Goal: Transaction & Acquisition: Purchase product/service

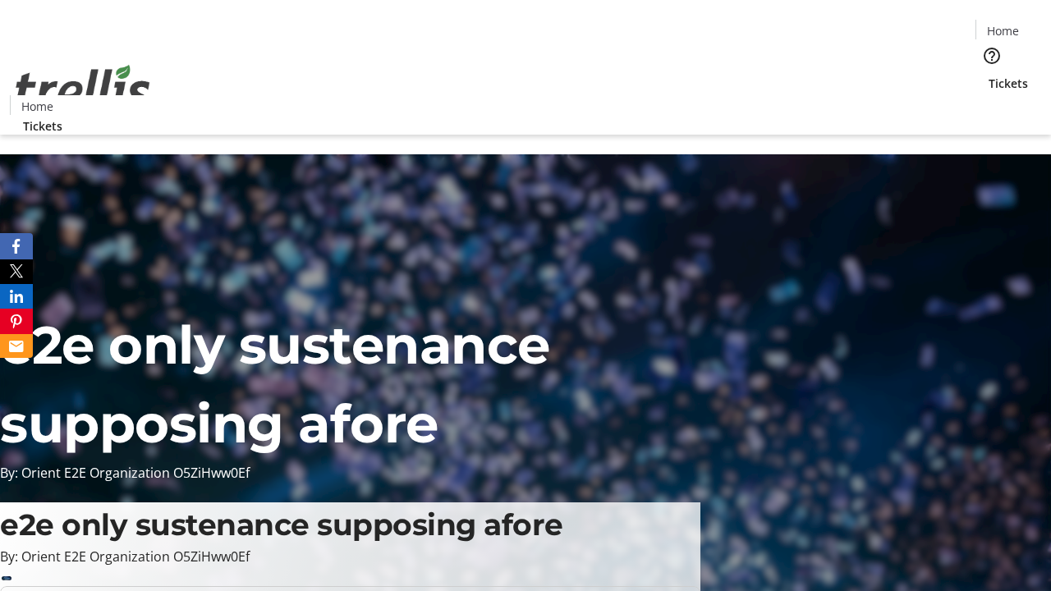
click at [989, 75] on span "Tickets" at bounding box center [1008, 83] width 39 height 17
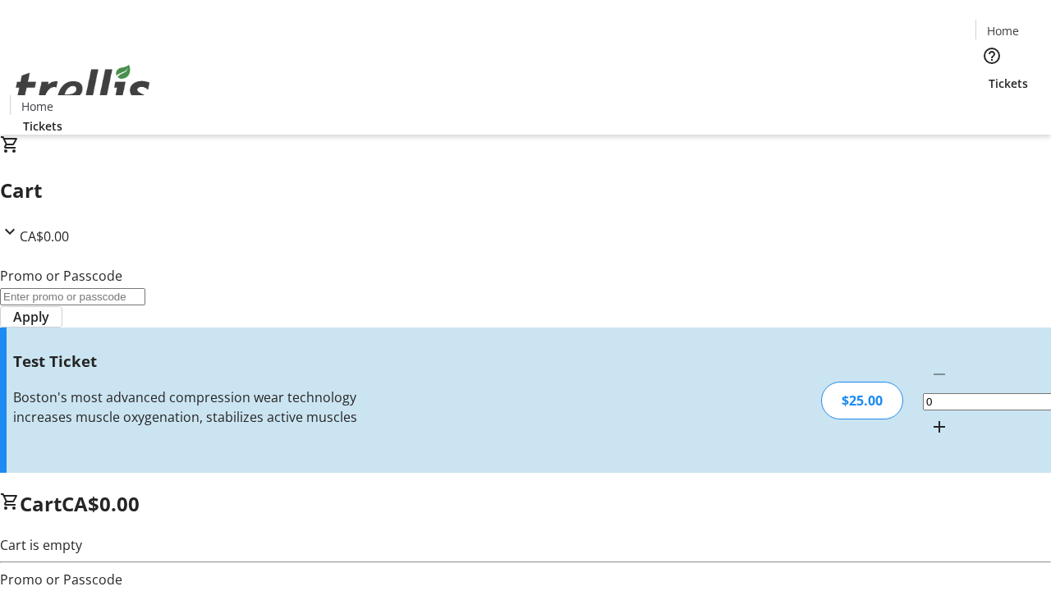
click at [929, 417] on mat-icon "Increment by one" at bounding box center [939, 427] width 20 height 20
type input "1"
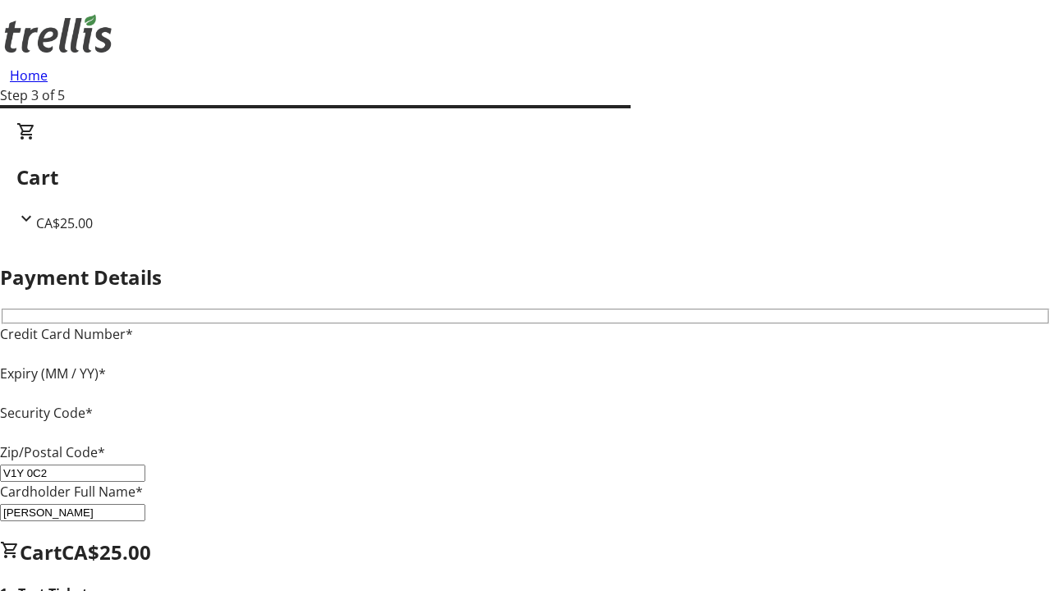
type input "V1Y 0C2"
